Goal: Task Accomplishment & Management: Manage account settings

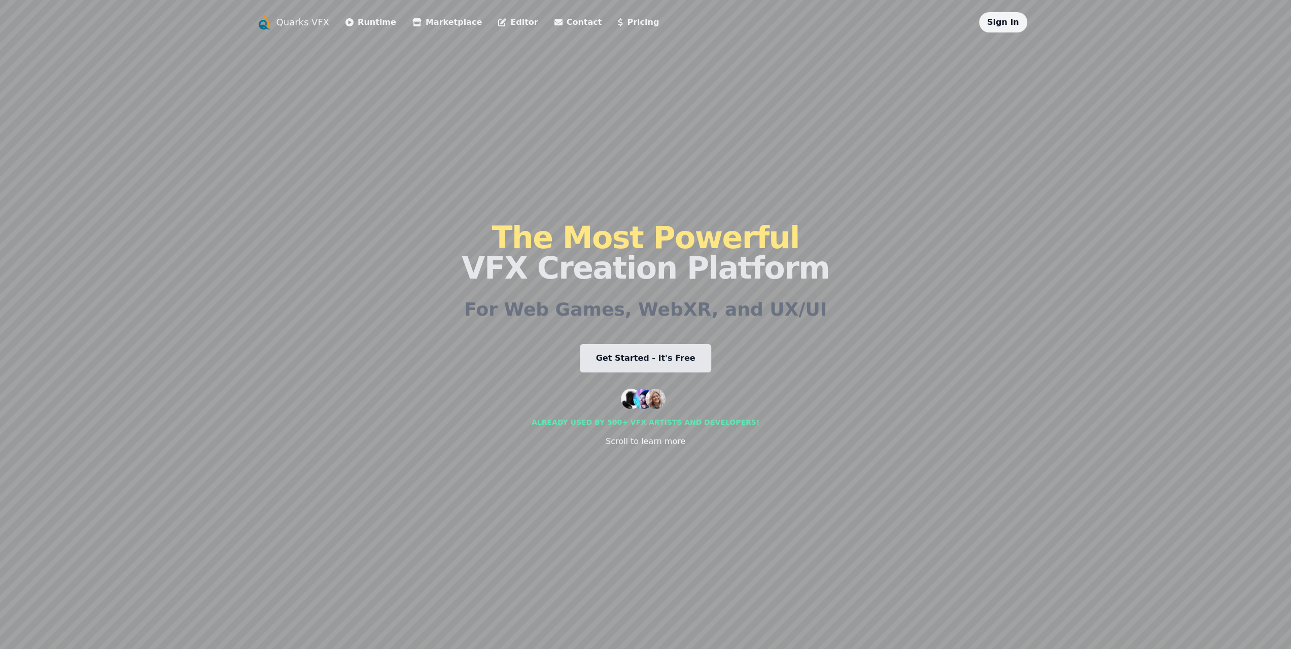
click at [998, 27] on link "Sign In" at bounding box center [1003, 22] width 32 height 10
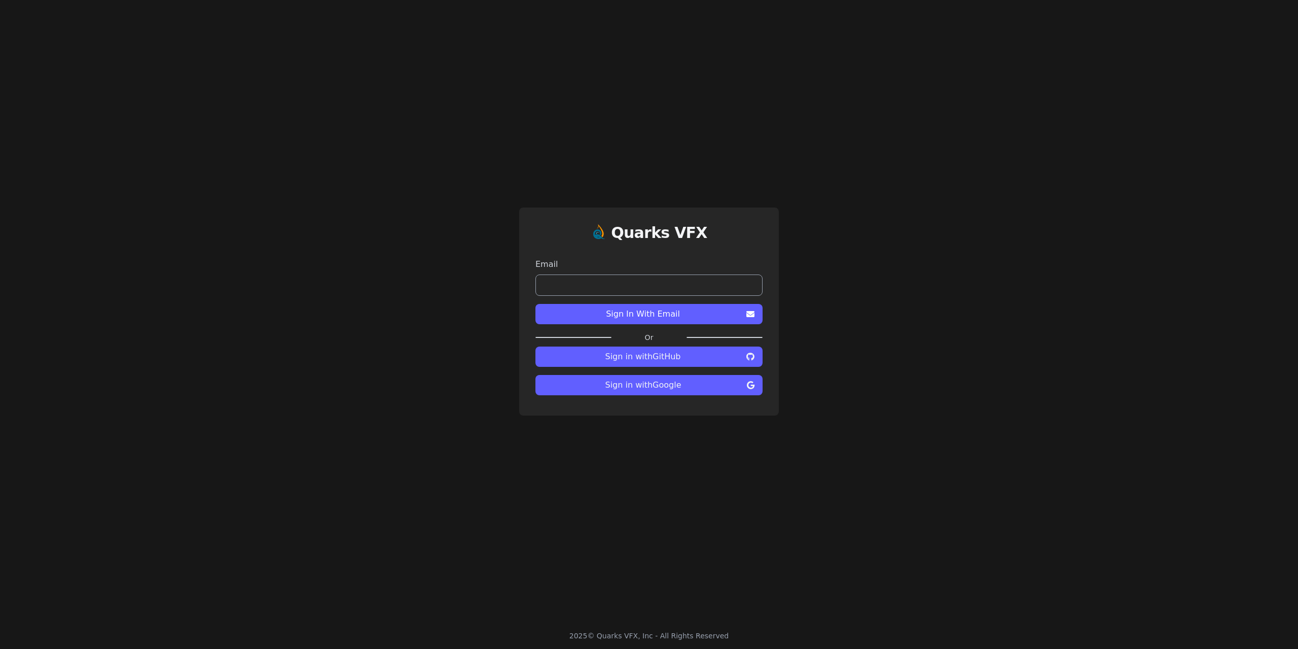
click at [688, 389] on span "Sign in with Google" at bounding box center [643, 385] width 199 height 12
